Goal: Task Accomplishment & Management: Use online tool/utility

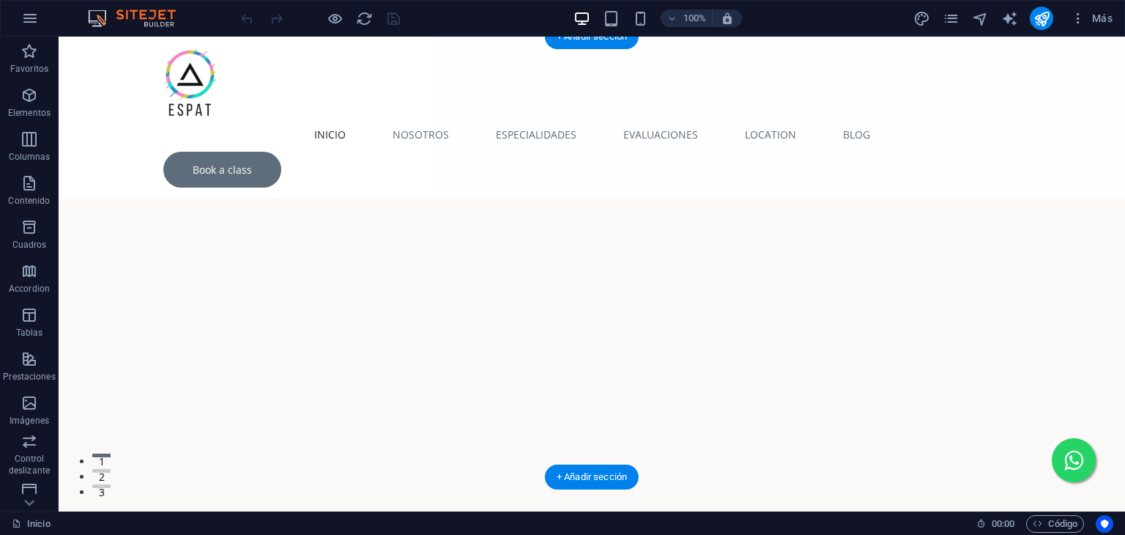
click at [1052, 141] on figure at bounding box center [592, 349] width 1067 height 440
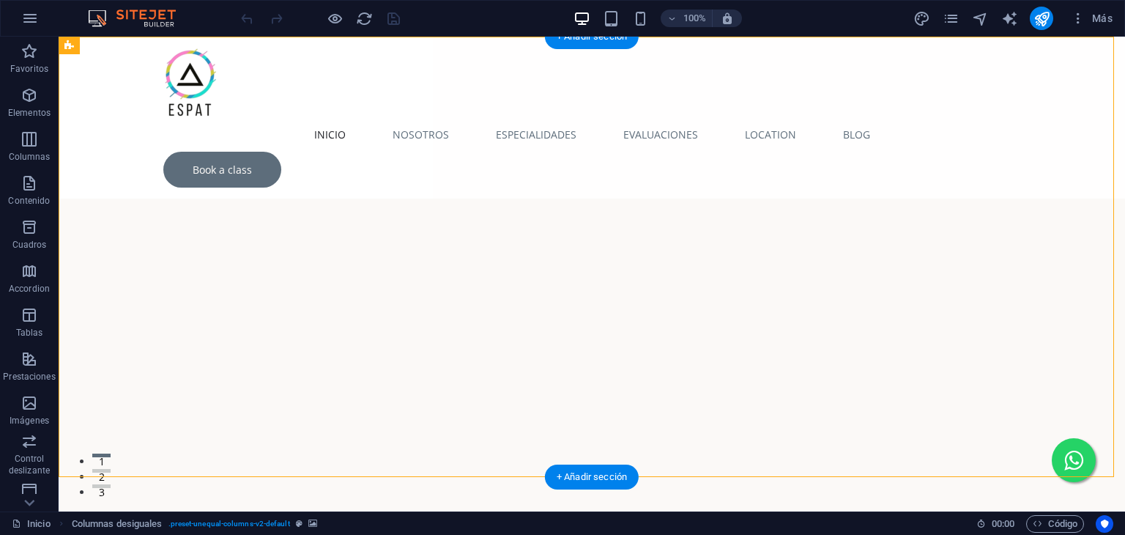
click at [589, 140] on figure at bounding box center [592, 349] width 1067 height 440
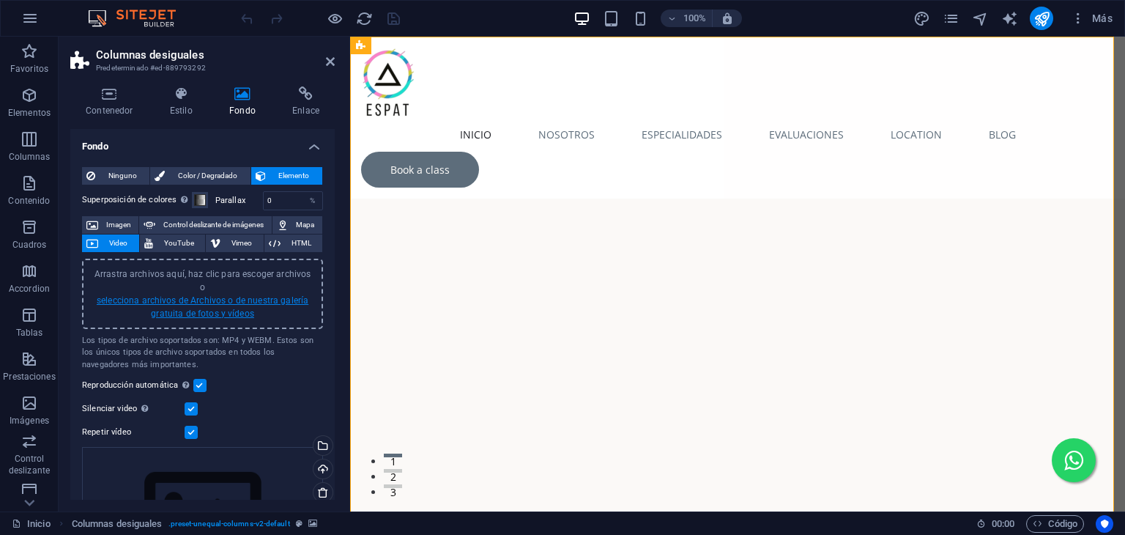
click at [193, 295] on link "selecciona archivos de Archivos o de nuestra galería gratuita de fotos y vídeos" at bounding box center [203, 306] width 212 height 23
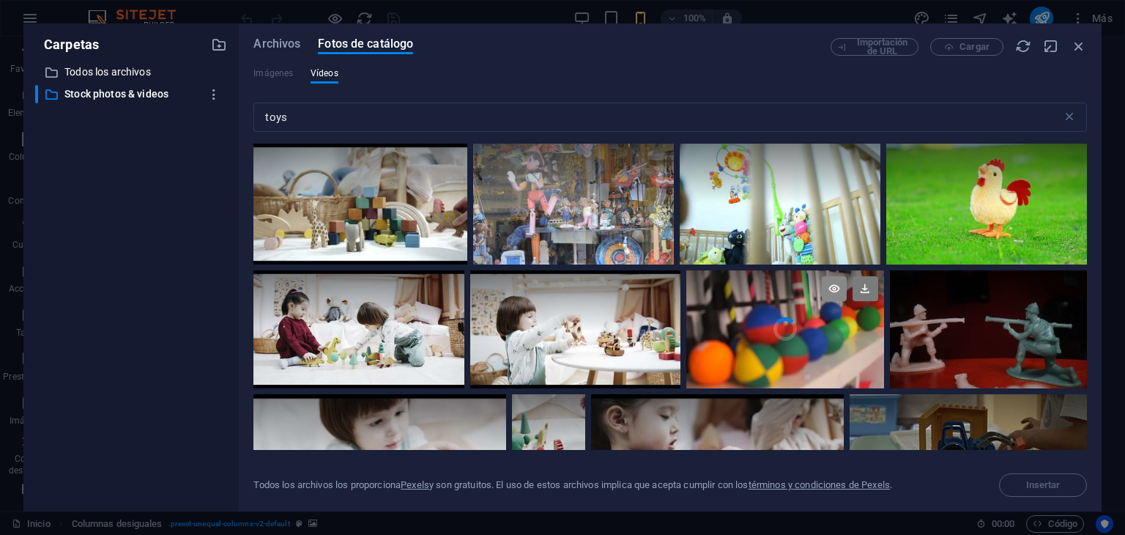
click at [835, 285] on icon at bounding box center [834, 288] width 25 height 25
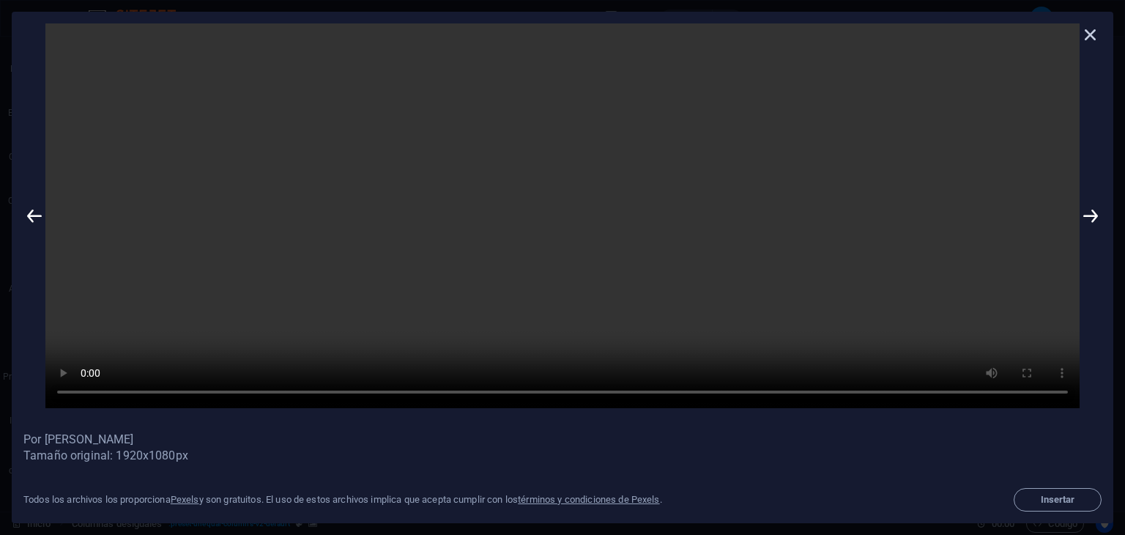
click at [1093, 33] on icon at bounding box center [1091, 34] width 22 height 22
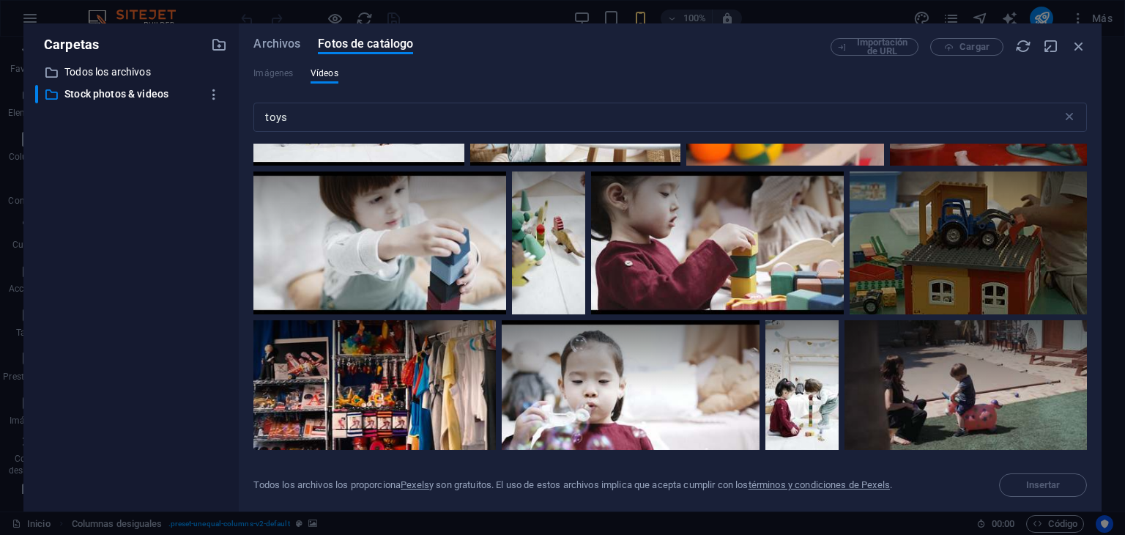
scroll to position [293, 0]
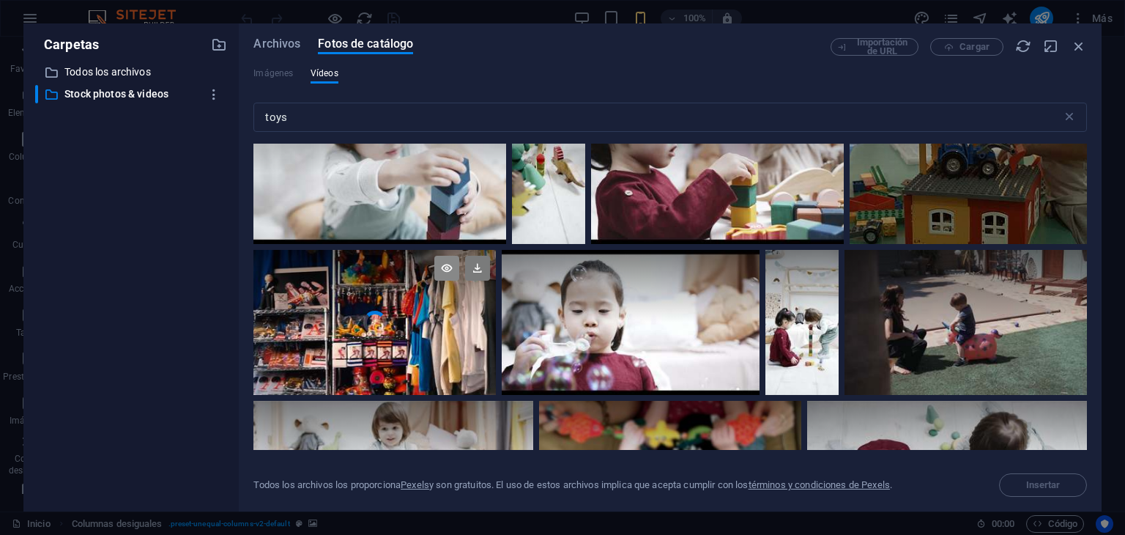
click at [438, 261] on icon at bounding box center [446, 268] width 25 height 25
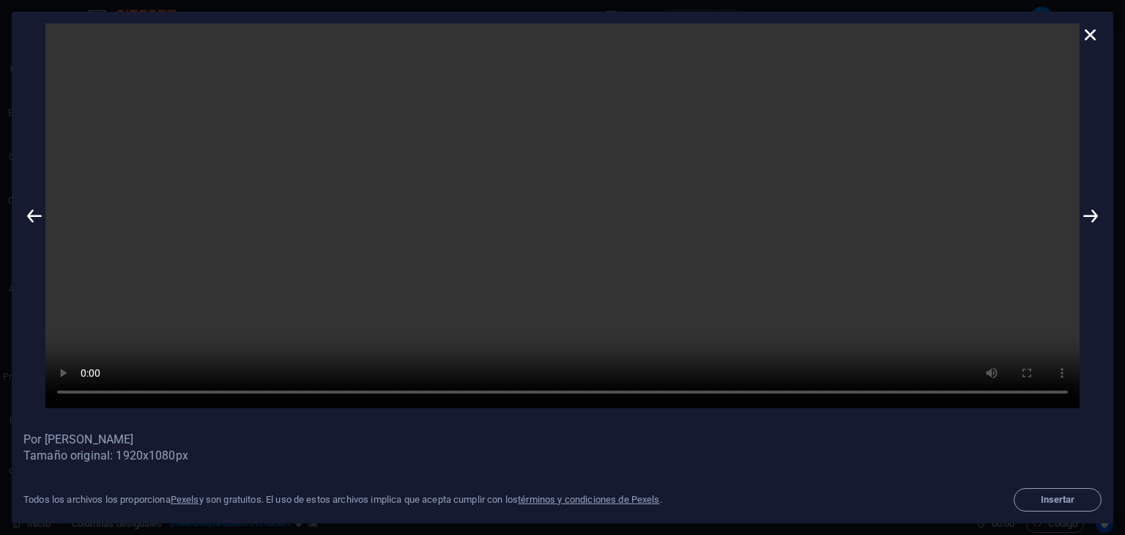
click at [1091, 29] on icon at bounding box center [1091, 34] width 22 height 22
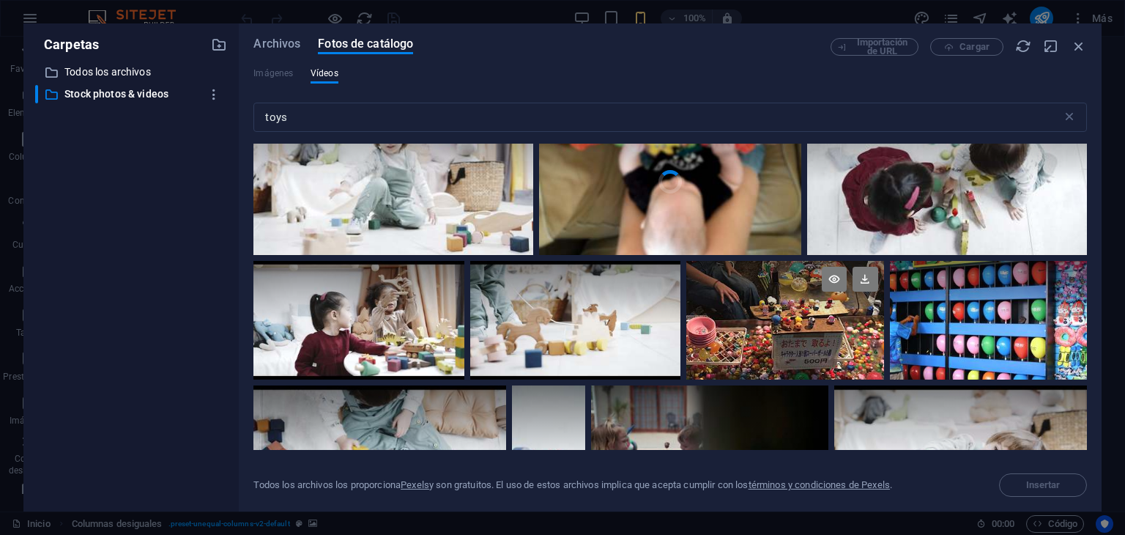
scroll to position [586, 0]
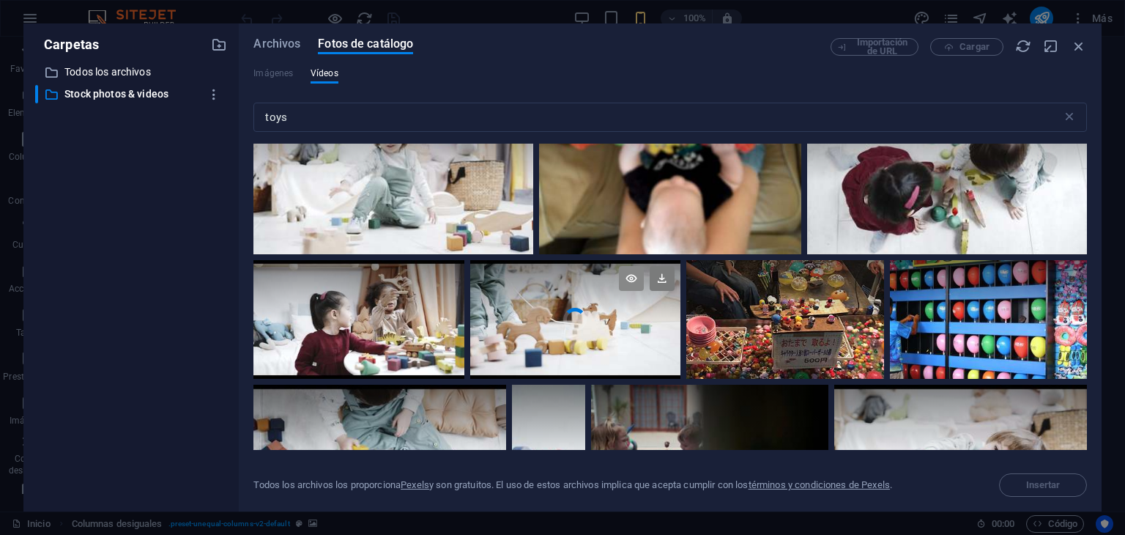
click at [628, 282] on icon at bounding box center [631, 278] width 25 height 25
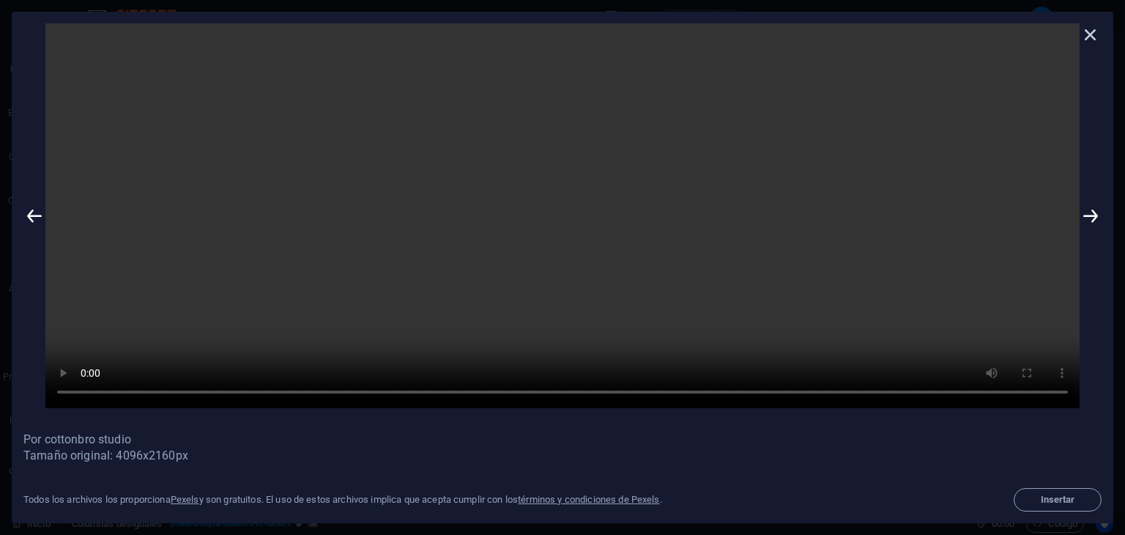
click at [1091, 29] on icon at bounding box center [1091, 34] width 22 height 22
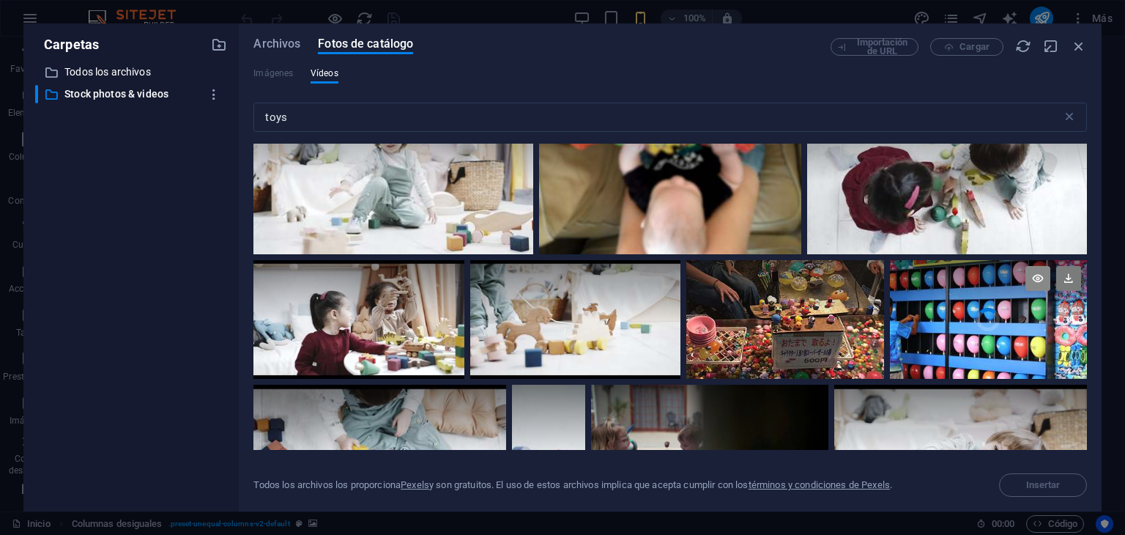
click at [1034, 274] on icon at bounding box center [1037, 278] width 25 height 25
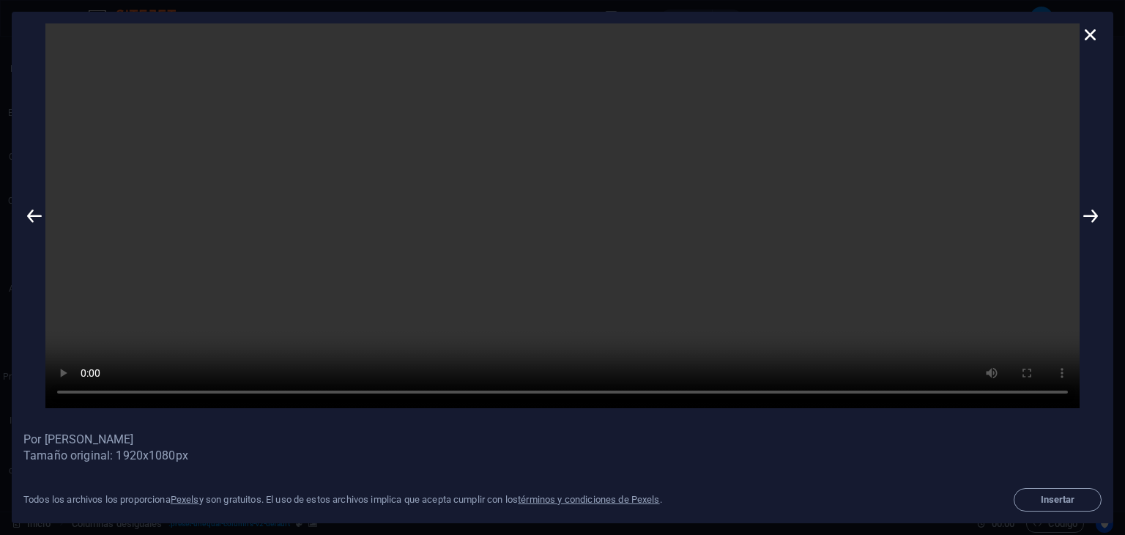
click at [1095, 34] on icon at bounding box center [1091, 34] width 22 height 22
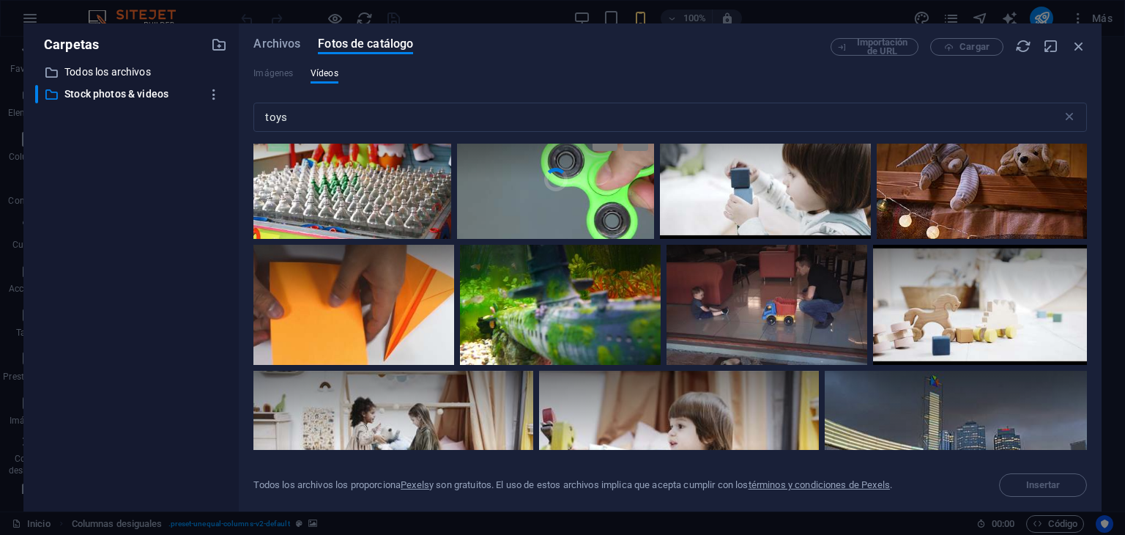
scroll to position [1904, 0]
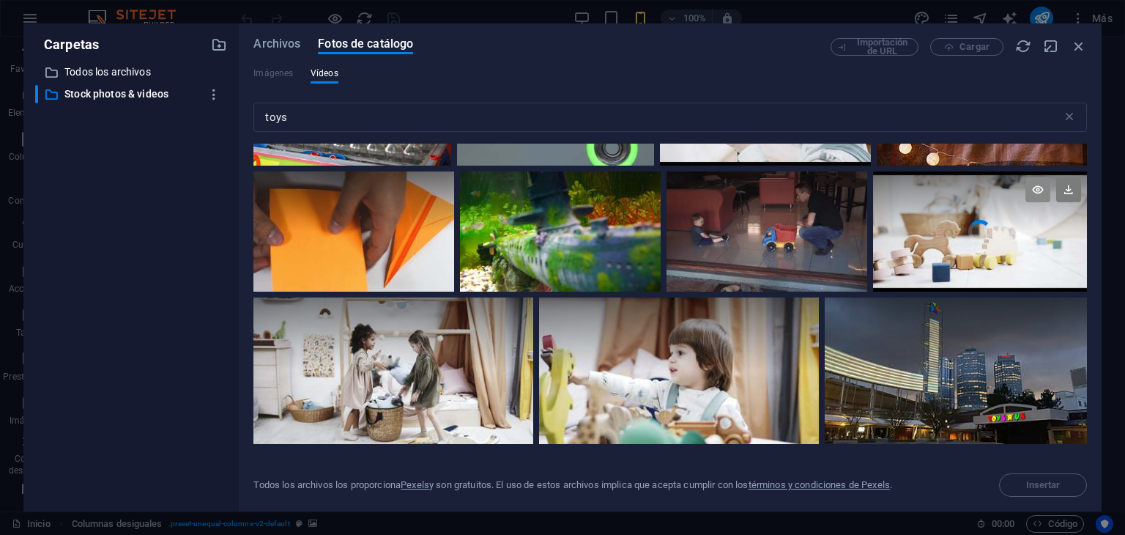
click at [1038, 185] on icon at bounding box center [1037, 189] width 25 height 25
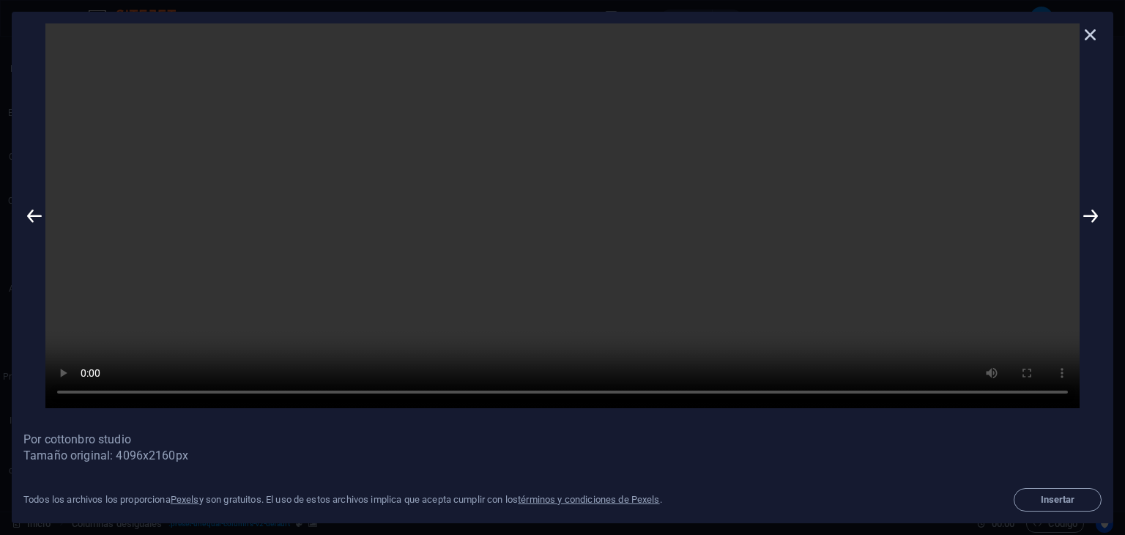
click at [1088, 33] on icon at bounding box center [1091, 34] width 22 height 22
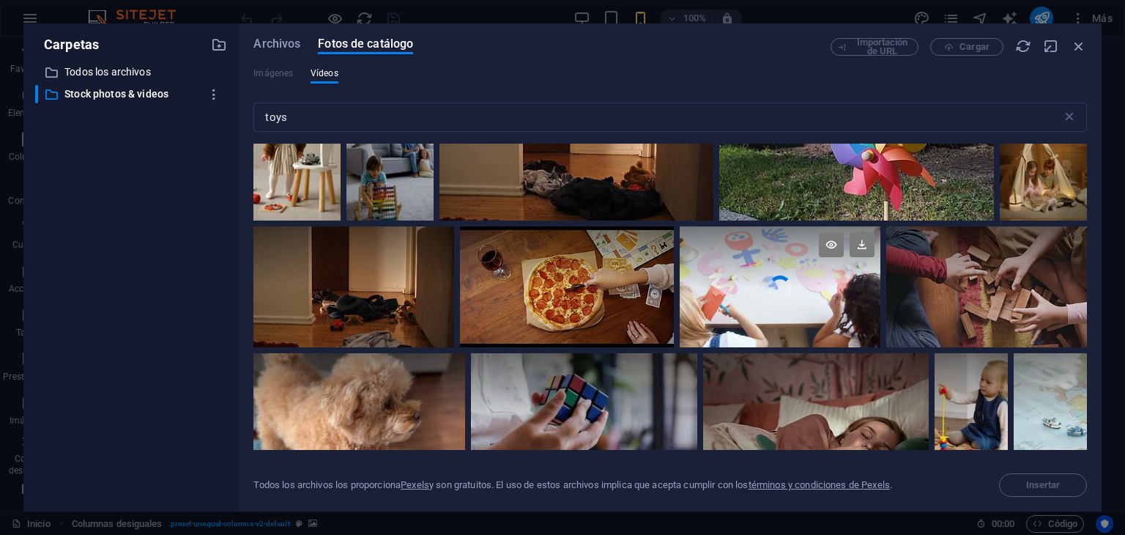
scroll to position [5494, 0]
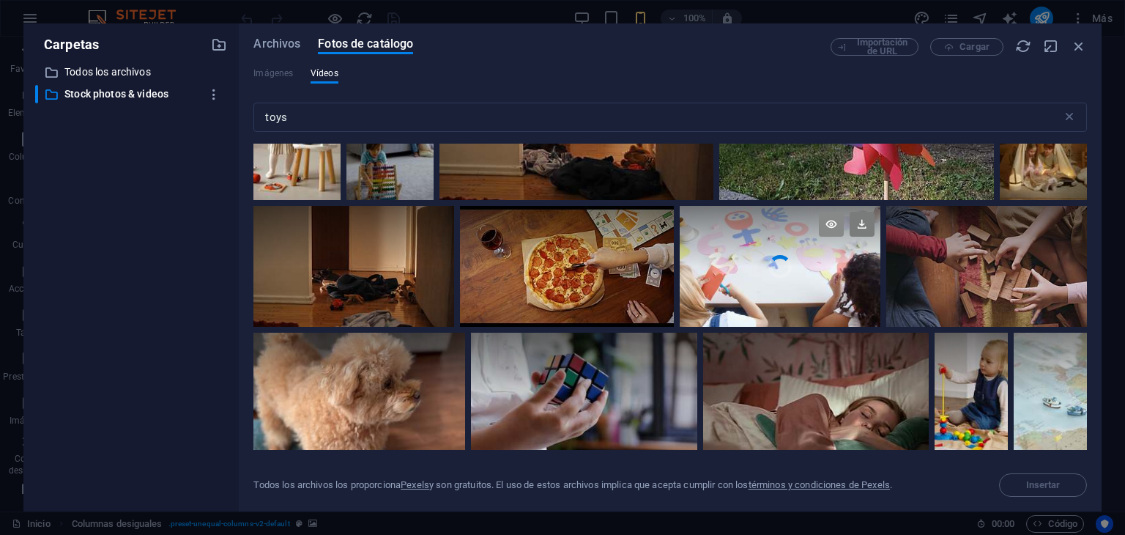
click at [823, 219] on icon at bounding box center [831, 224] width 25 height 25
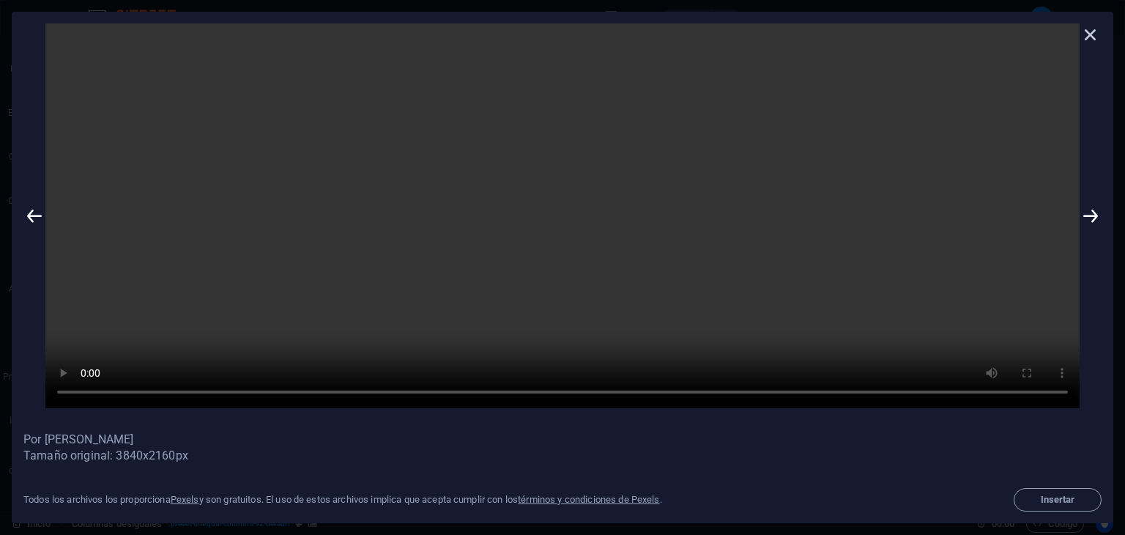
click at [1088, 35] on icon at bounding box center [1091, 34] width 22 height 22
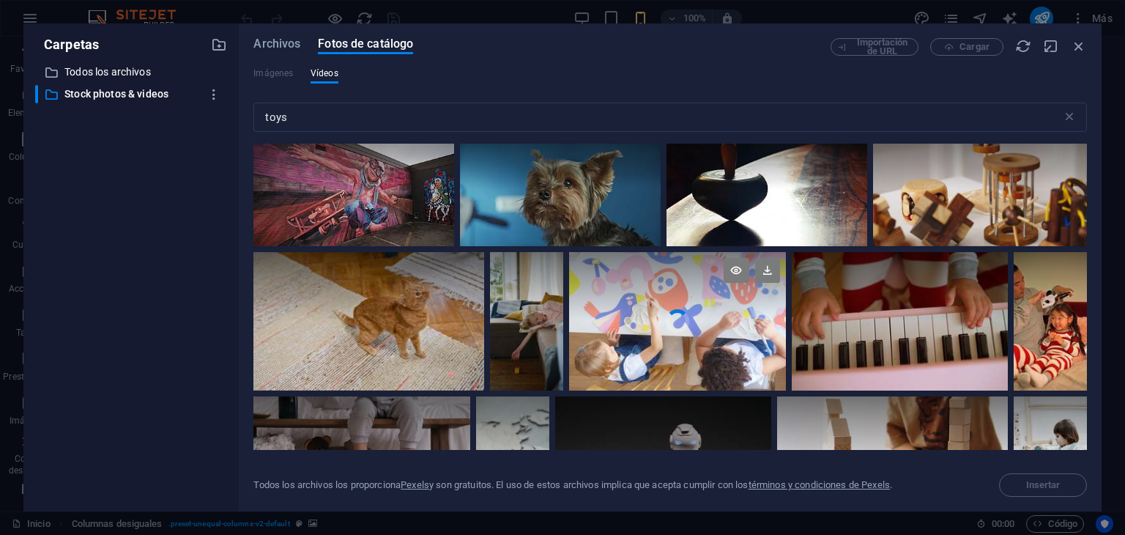
scroll to position [7691, 0]
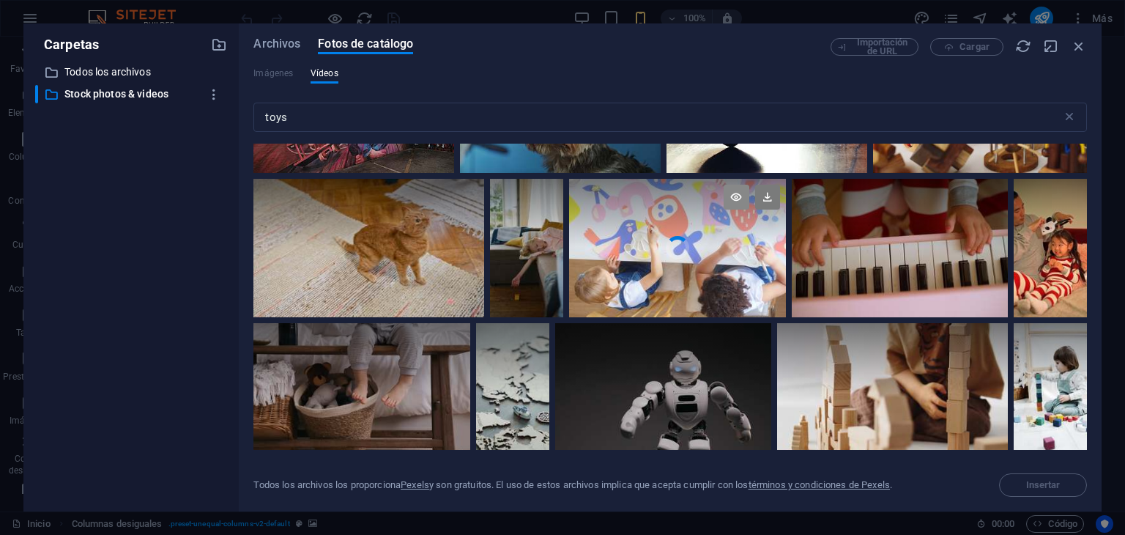
click at [738, 185] on icon at bounding box center [736, 197] width 25 height 25
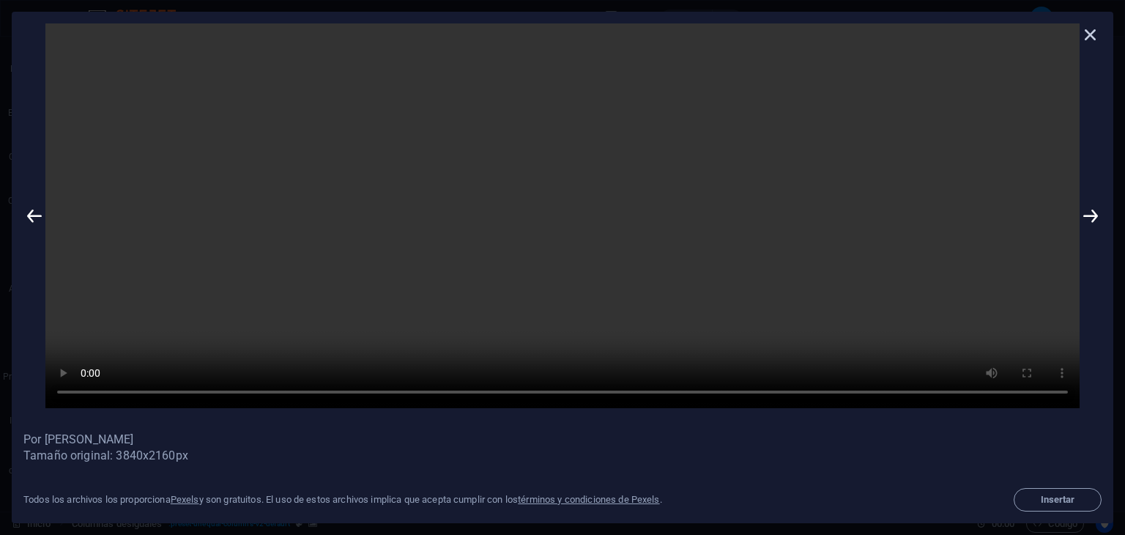
click at [1088, 37] on icon at bounding box center [1091, 34] width 22 height 22
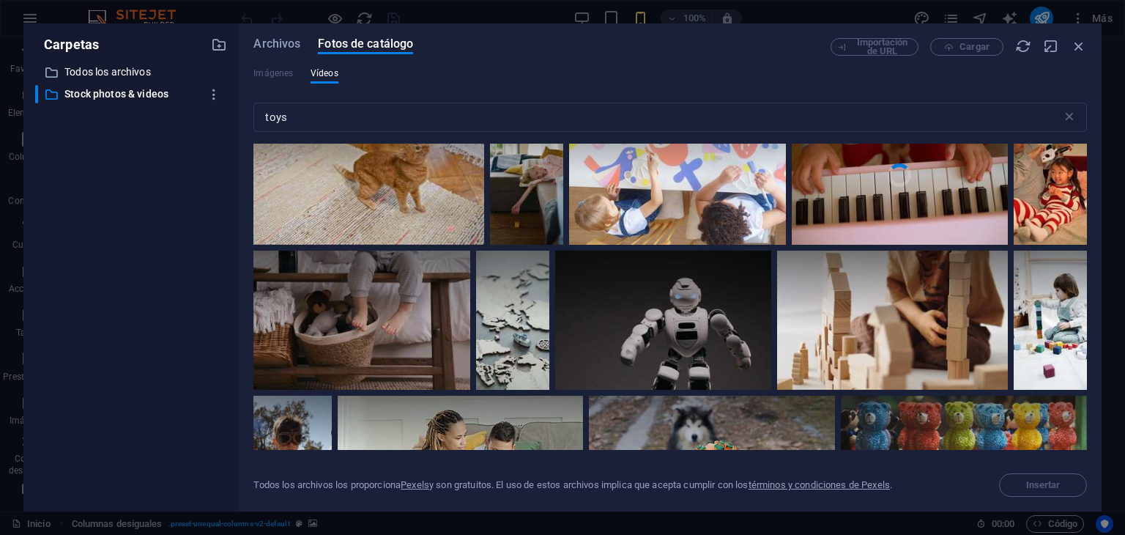
scroll to position [7764, 0]
click at [952, 256] on icon at bounding box center [958, 268] width 25 height 25
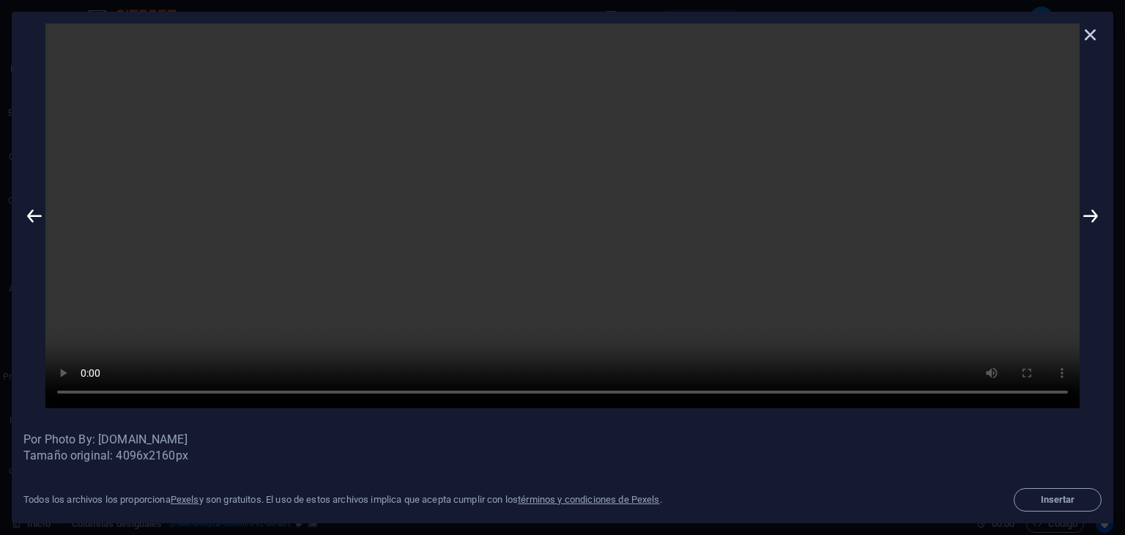
click at [1093, 38] on icon at bounding box center [1091, 34] width 22 height 22
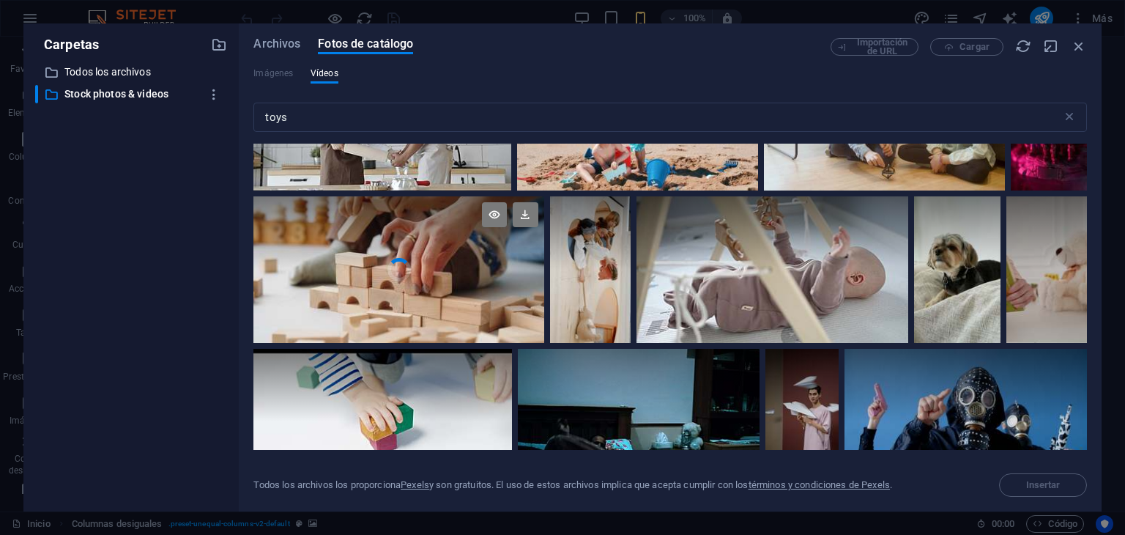
scroll to position [9156, 0]
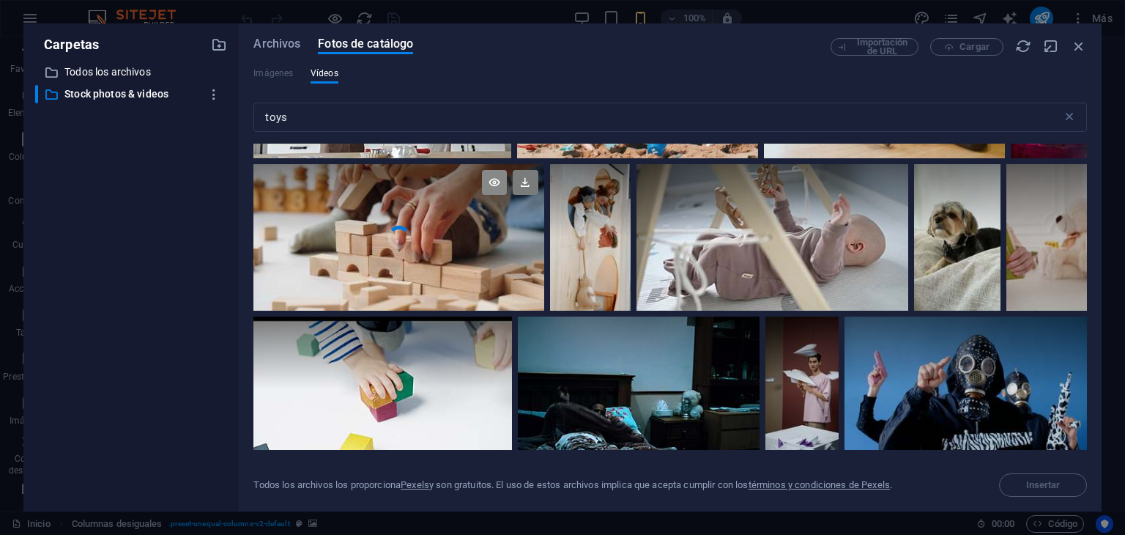
click at [490, 178] on icon at bounding box center [494, 182] width 25 height 25
